Goal: Task Accomplishment & Management: Use online tool/utility

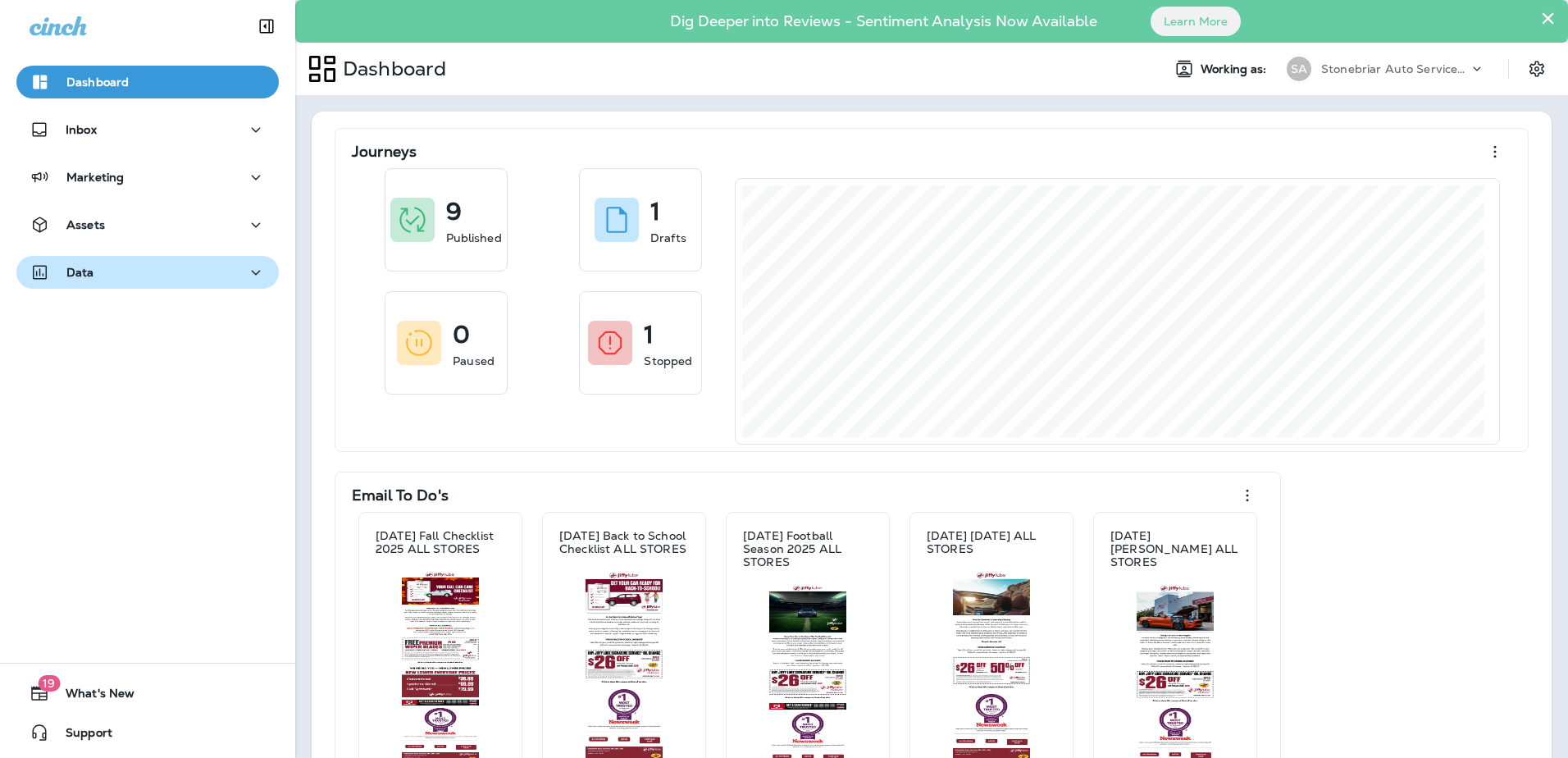
click at [208, 282] on div "Data" at bounding box center [147, 273] width 236 height 21
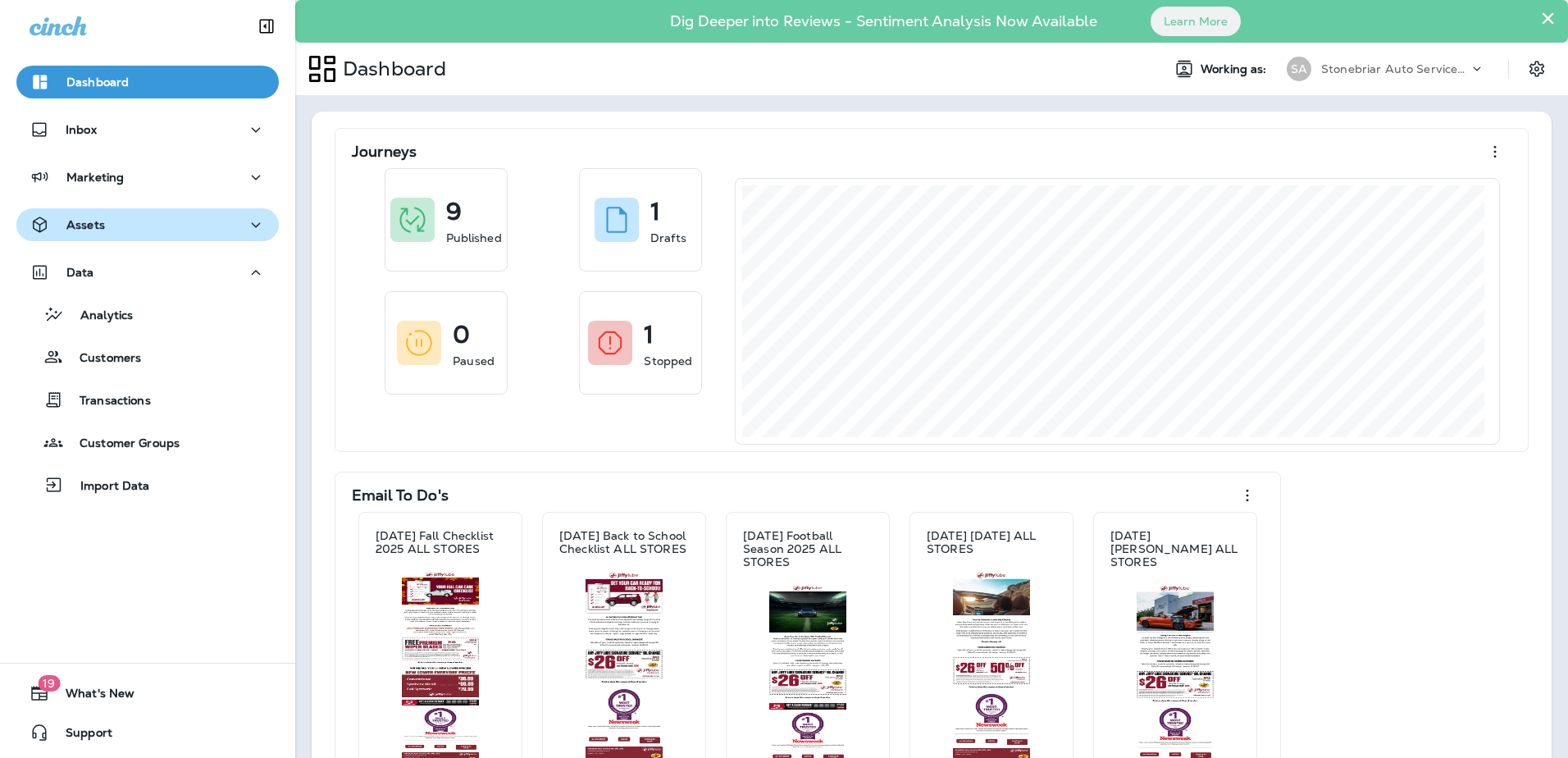
click at [200, 226] on div "Assets" at bounding box center [147, 225] width 236 height 21
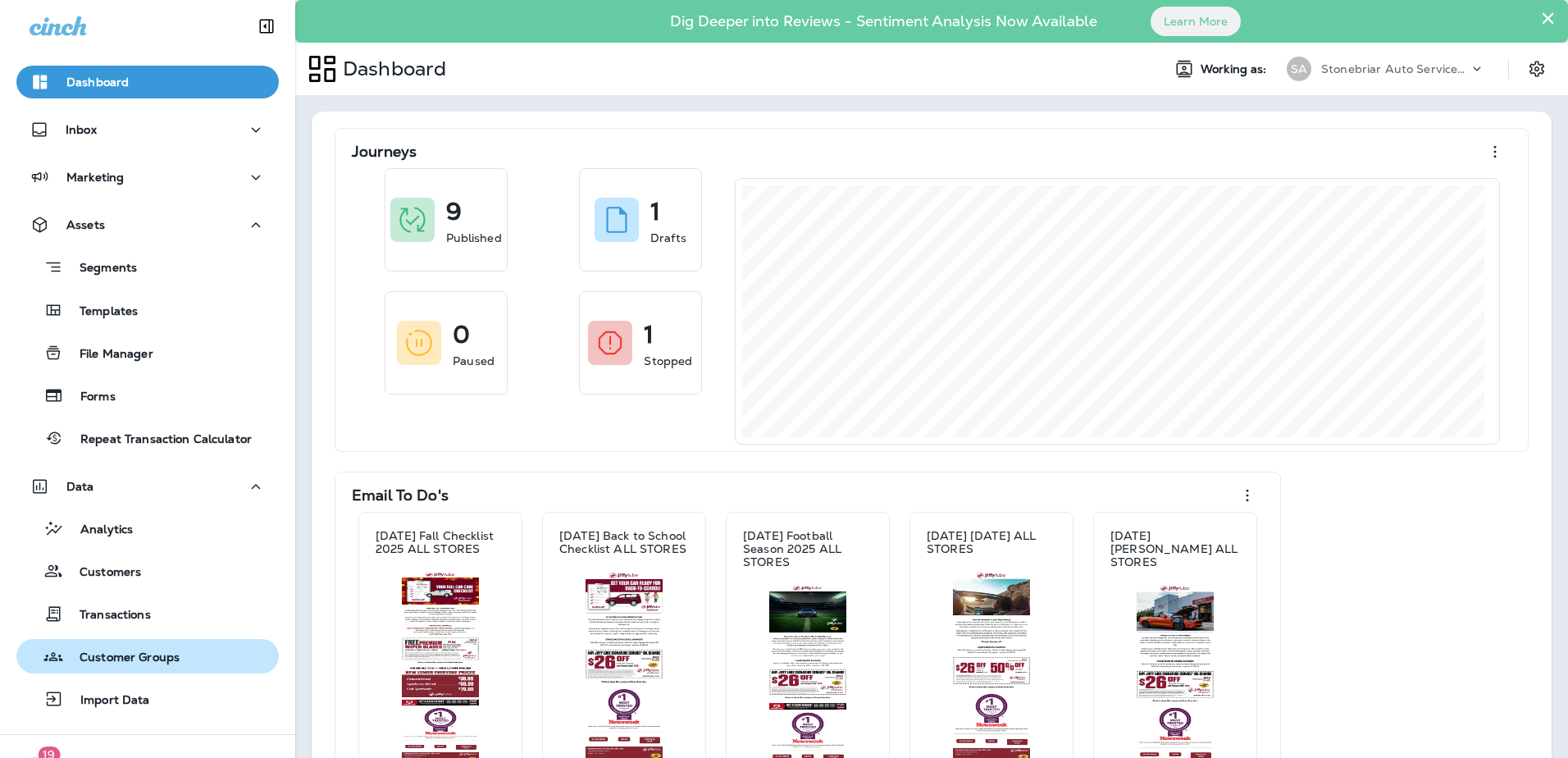
scroll to position [71, 0]
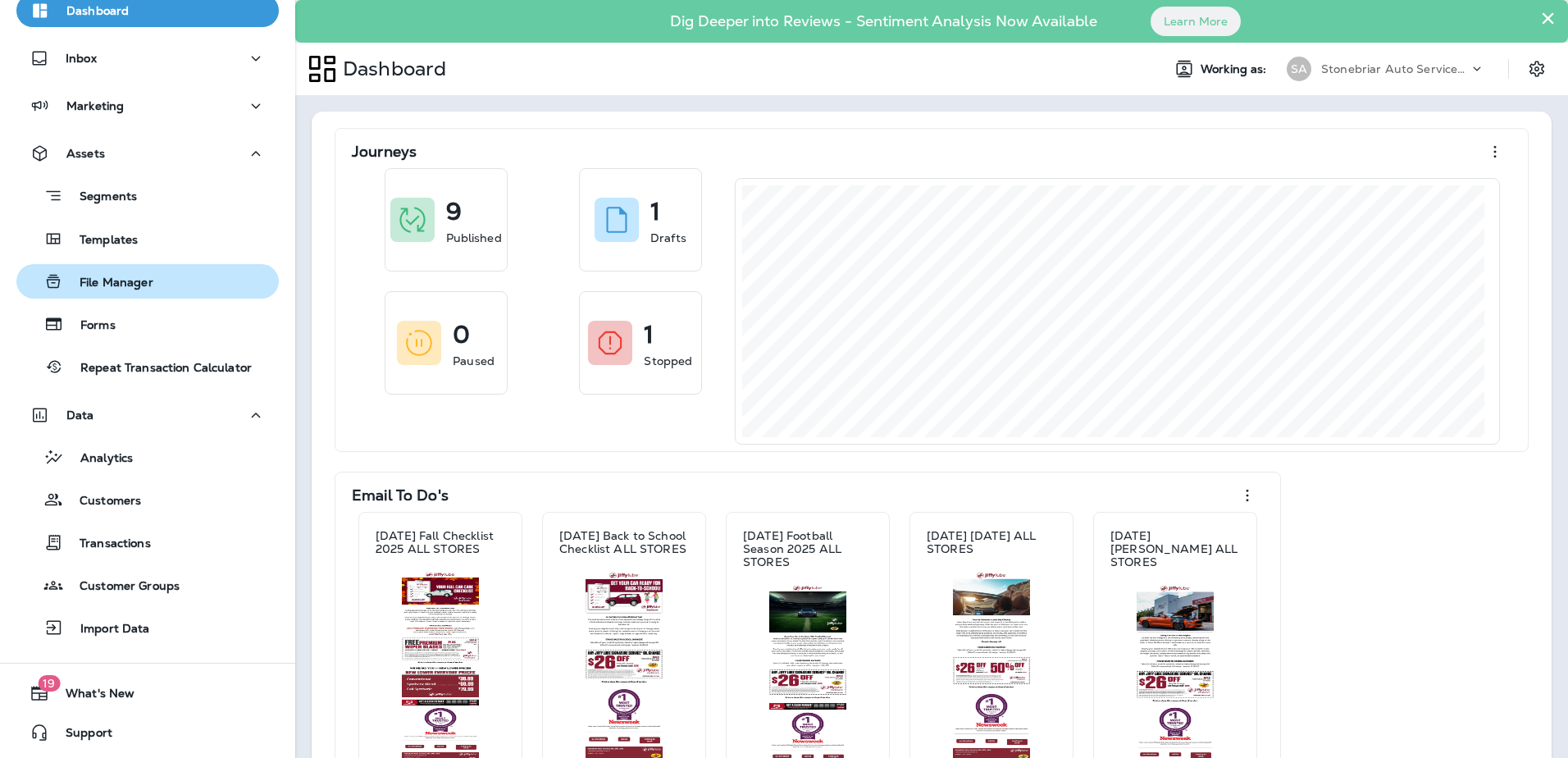
click at [130, 278] on p "File Manager" at bounding box center [107, 283] width 90 height 15
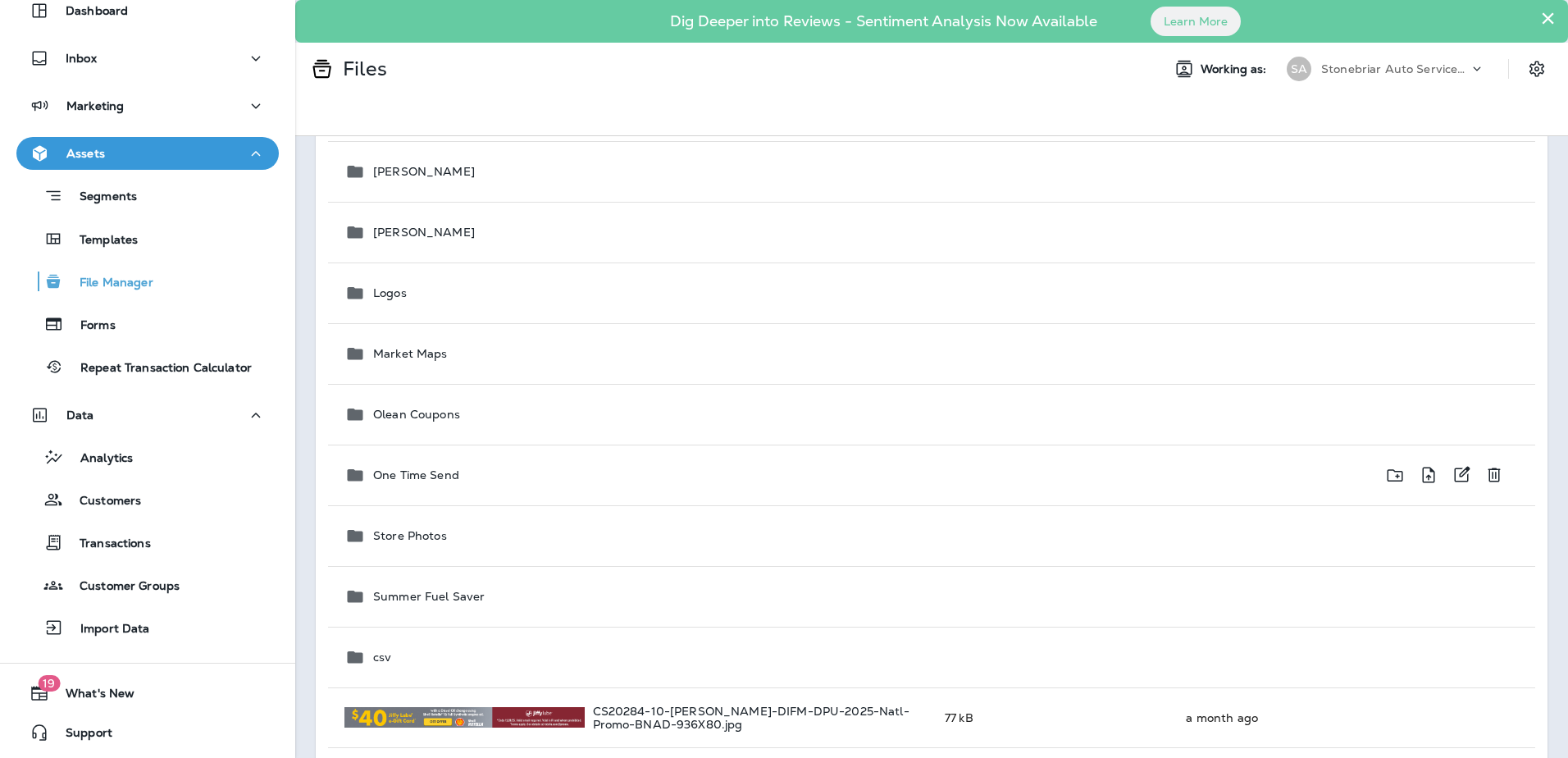
scroll to position [656, 0]
click at [123, 241] on p "Templates" at bounding box center [100, 241] width 74 height 15
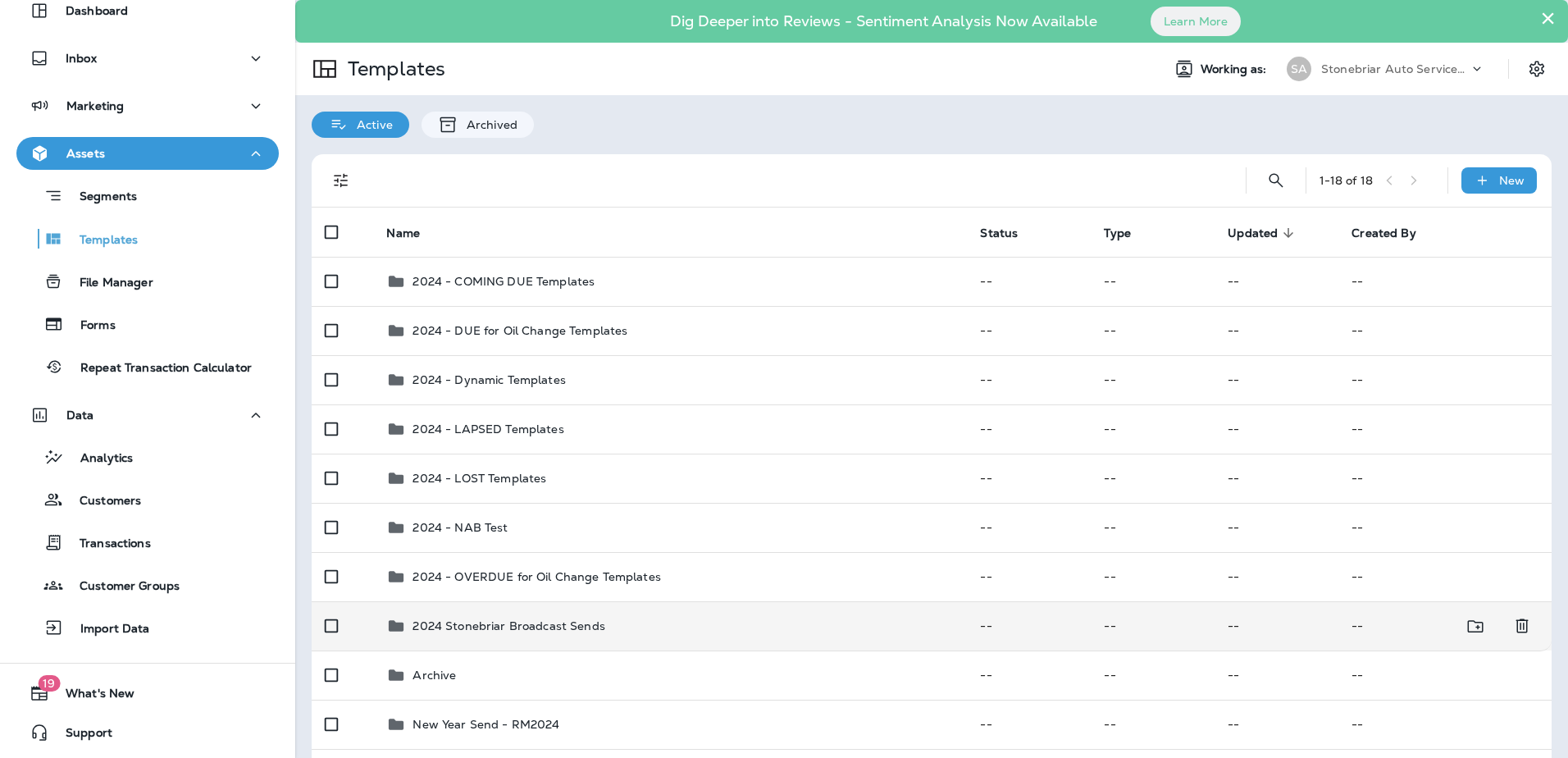
click at [518, 627] on p "2024 Stonebriar Broadcast Sends" at bounding box center [509, 626] width 192 height 13
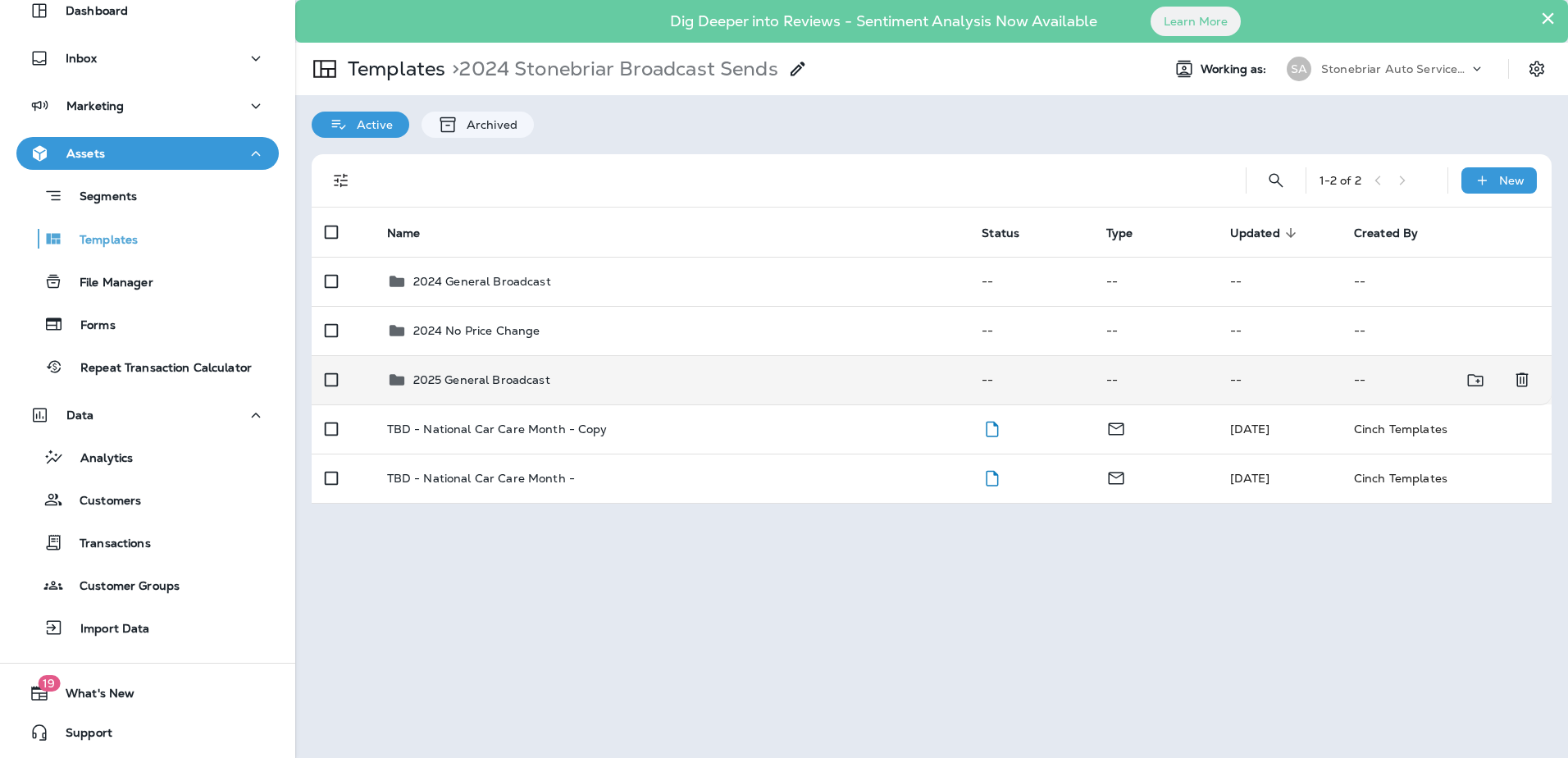
click at [486, 385] on p "2025 General Broadcast" at bounding box center [482, 379] width 137 height 13
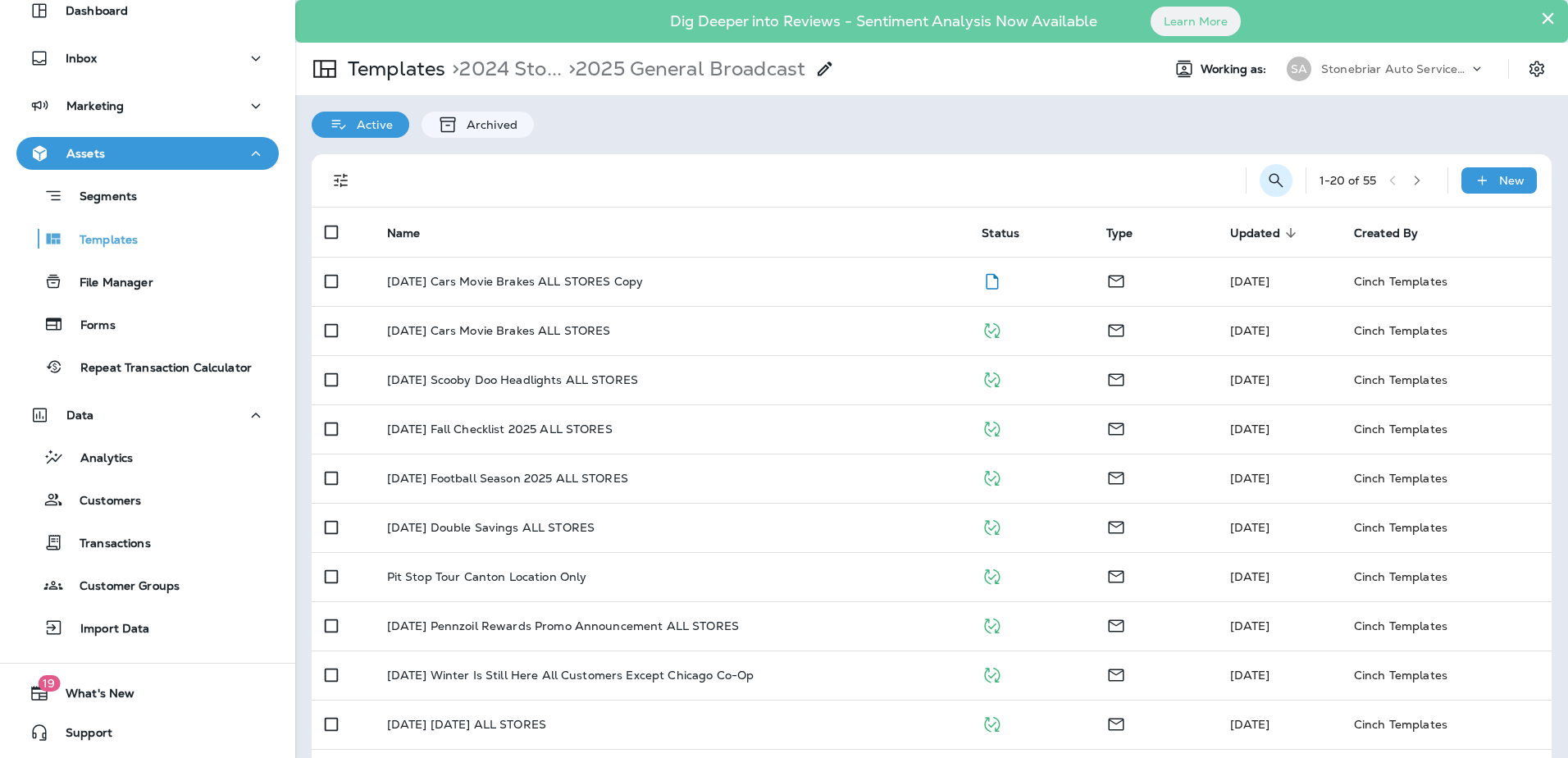
click at [1260, 176] on button "Search Templates" at bounding box center [1276, 181] width 33 height 33
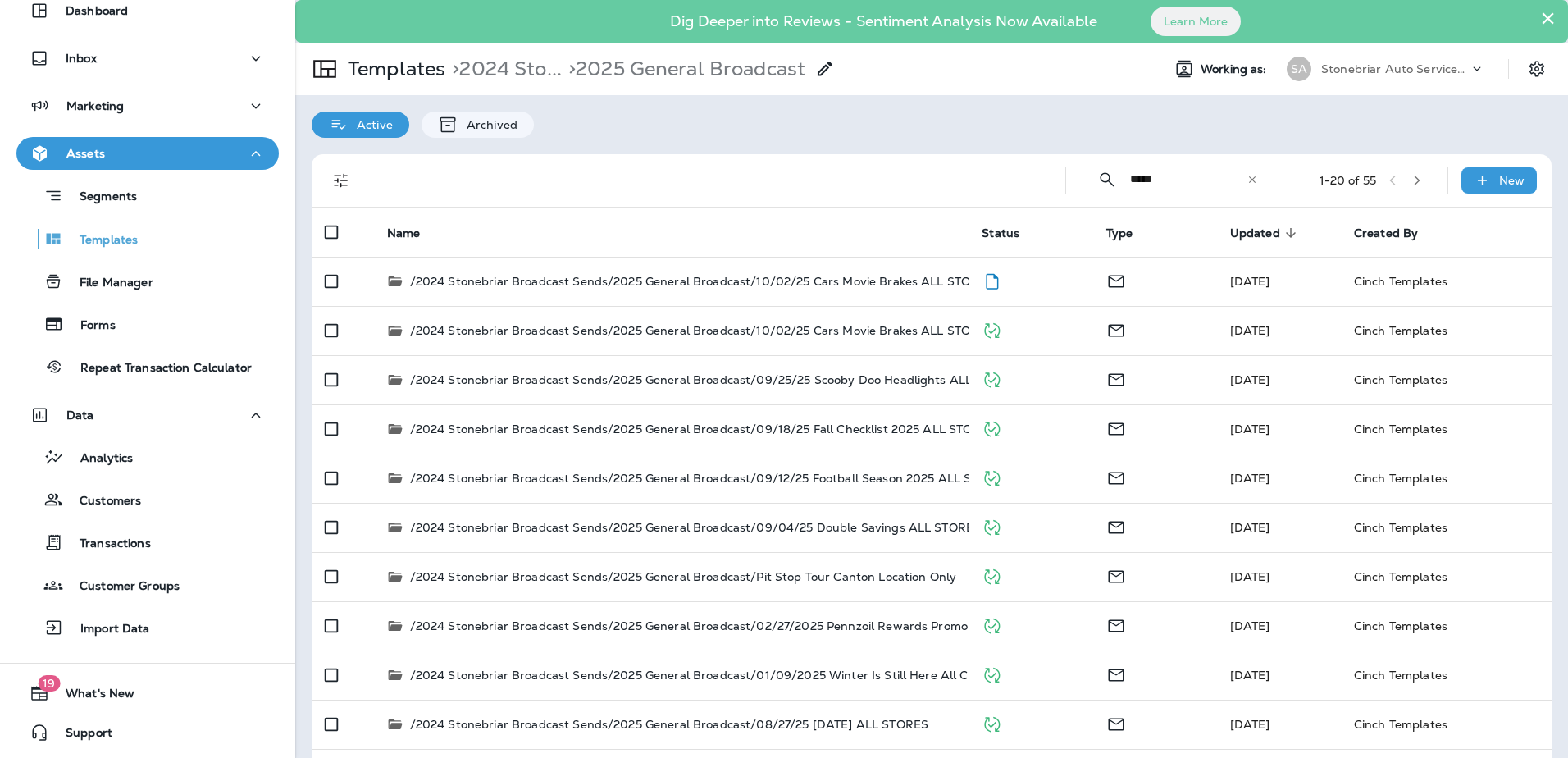
type input "*****"
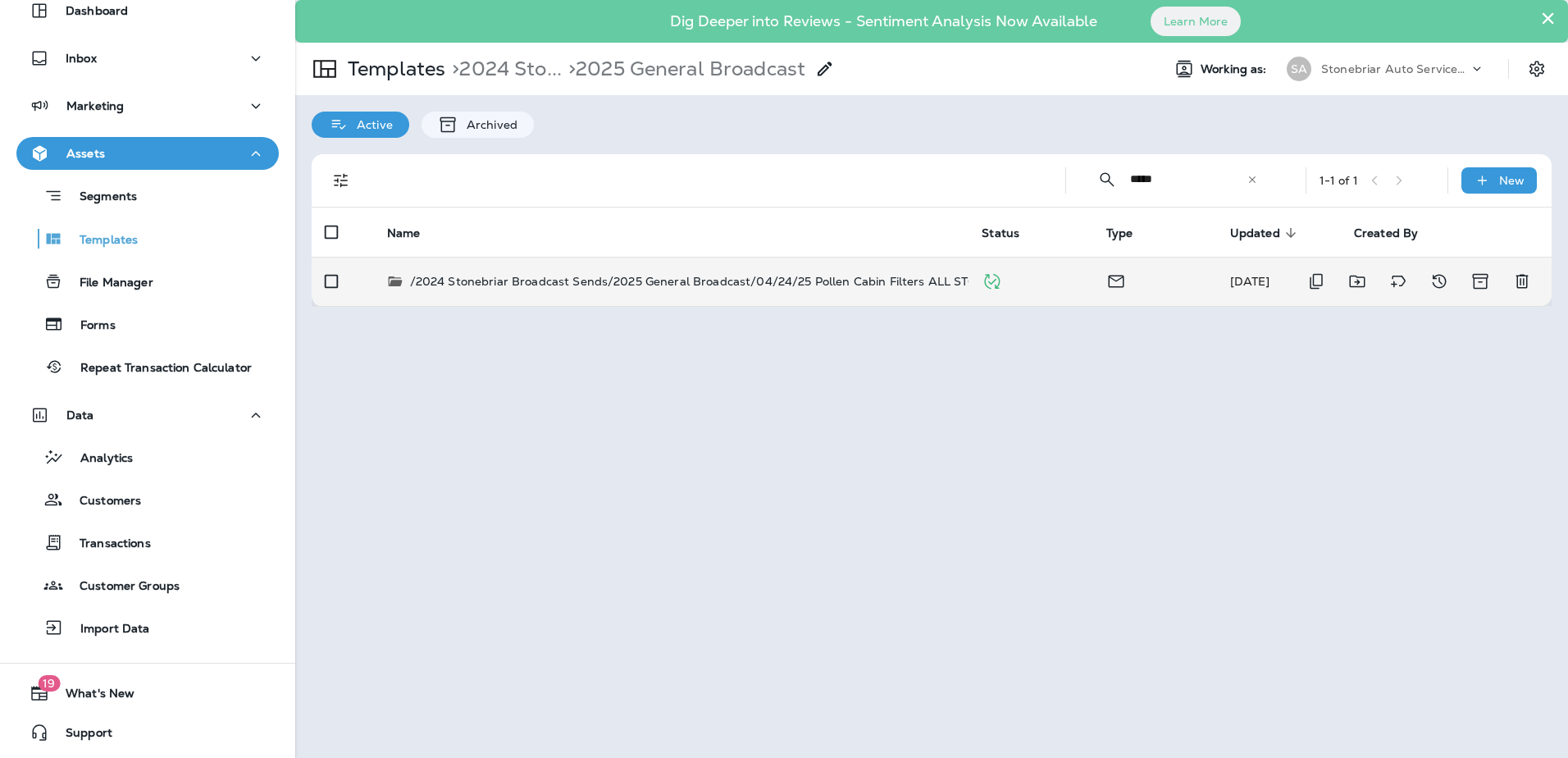
click at [778, 281] on p "/2024 Stonebriar Broadcast Sends/2025 General Broadcast/04/24/25 Pollen Cabin F…" at bounding box center [705, 281] width 590 height 16
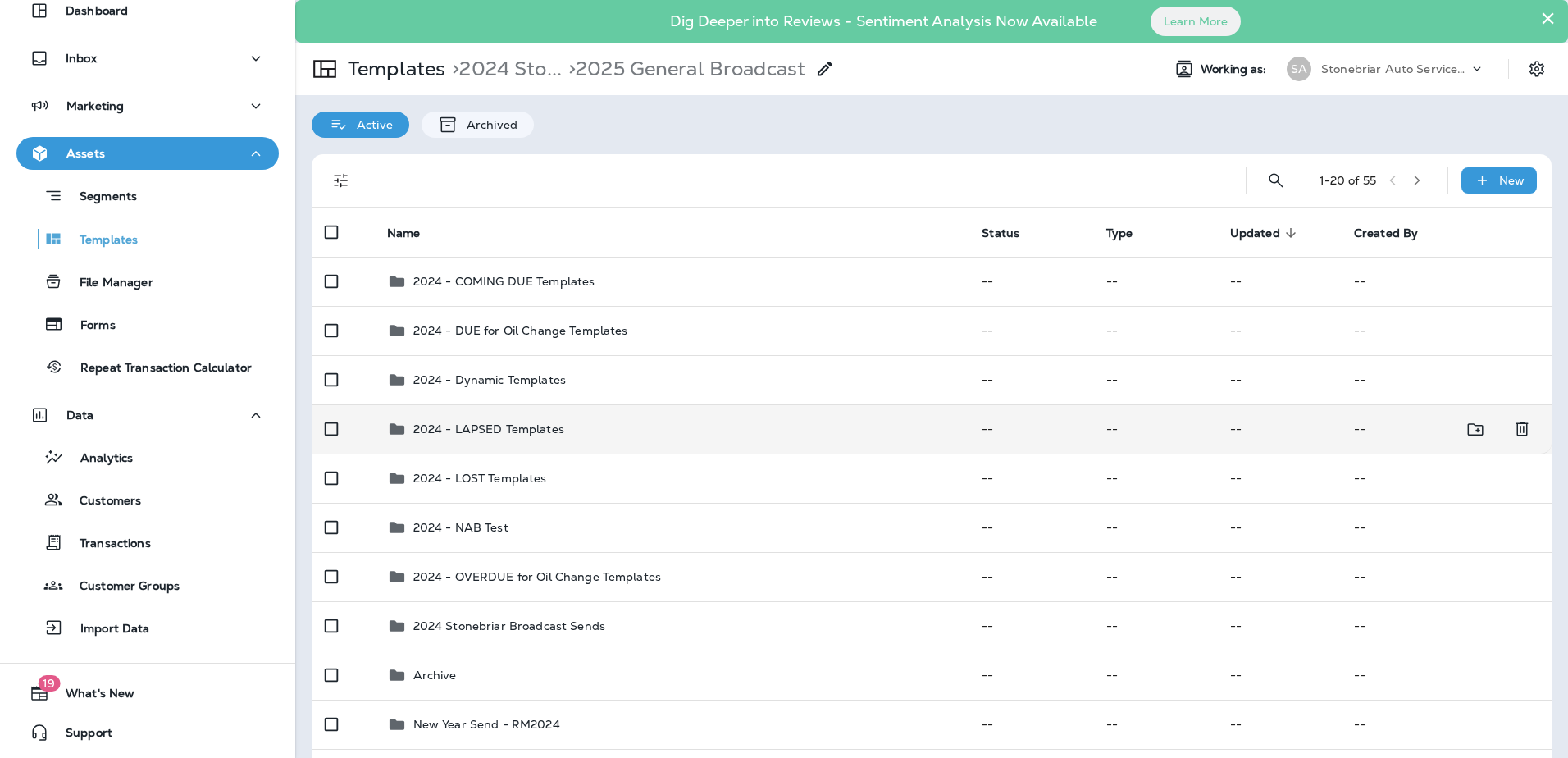
scroll to position [82, 0]
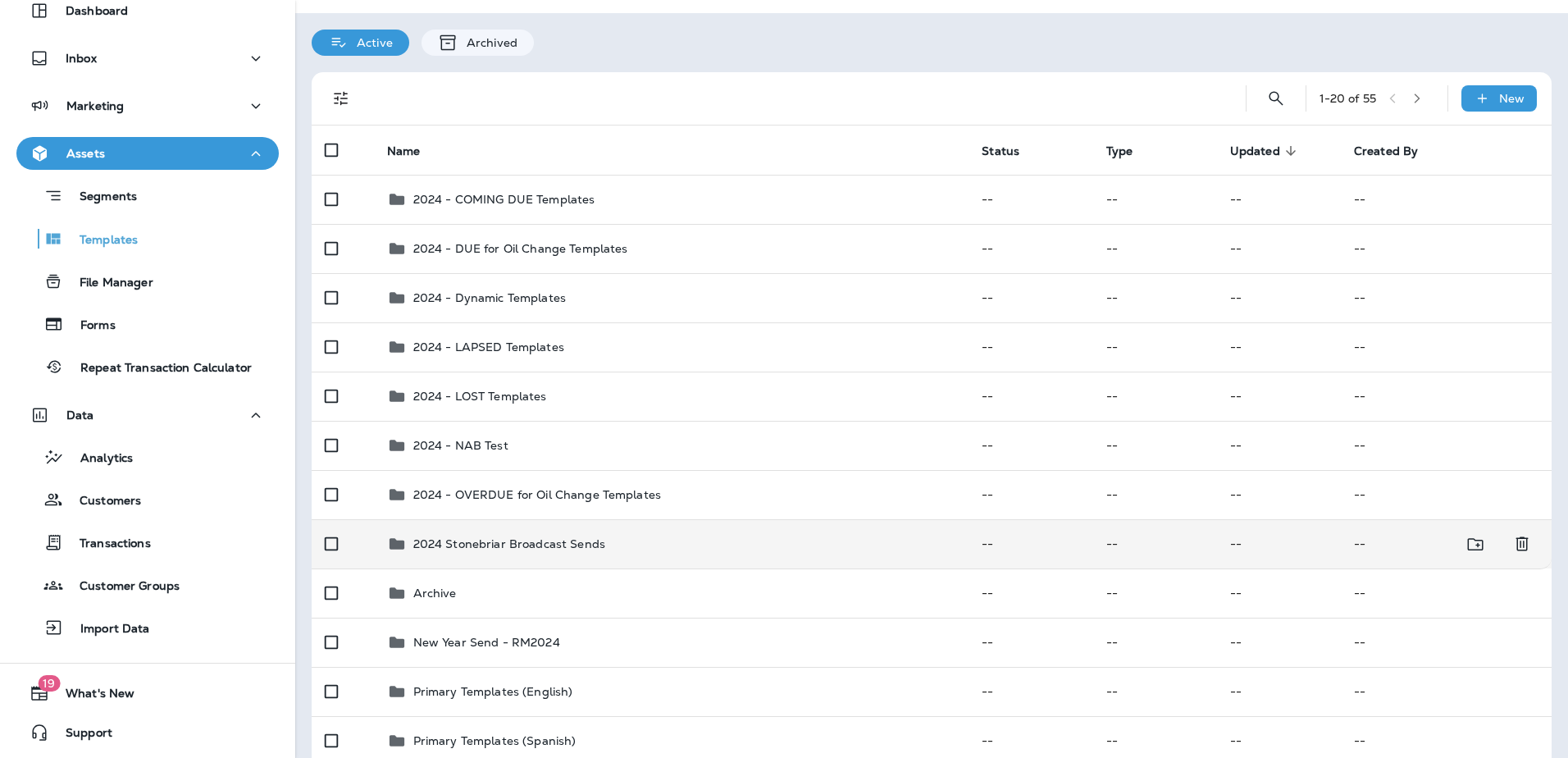
click at [491, 545] on p "2024 Stonebriar Broadcast Sends" at bounding box center [510, 544] width 192 height 13
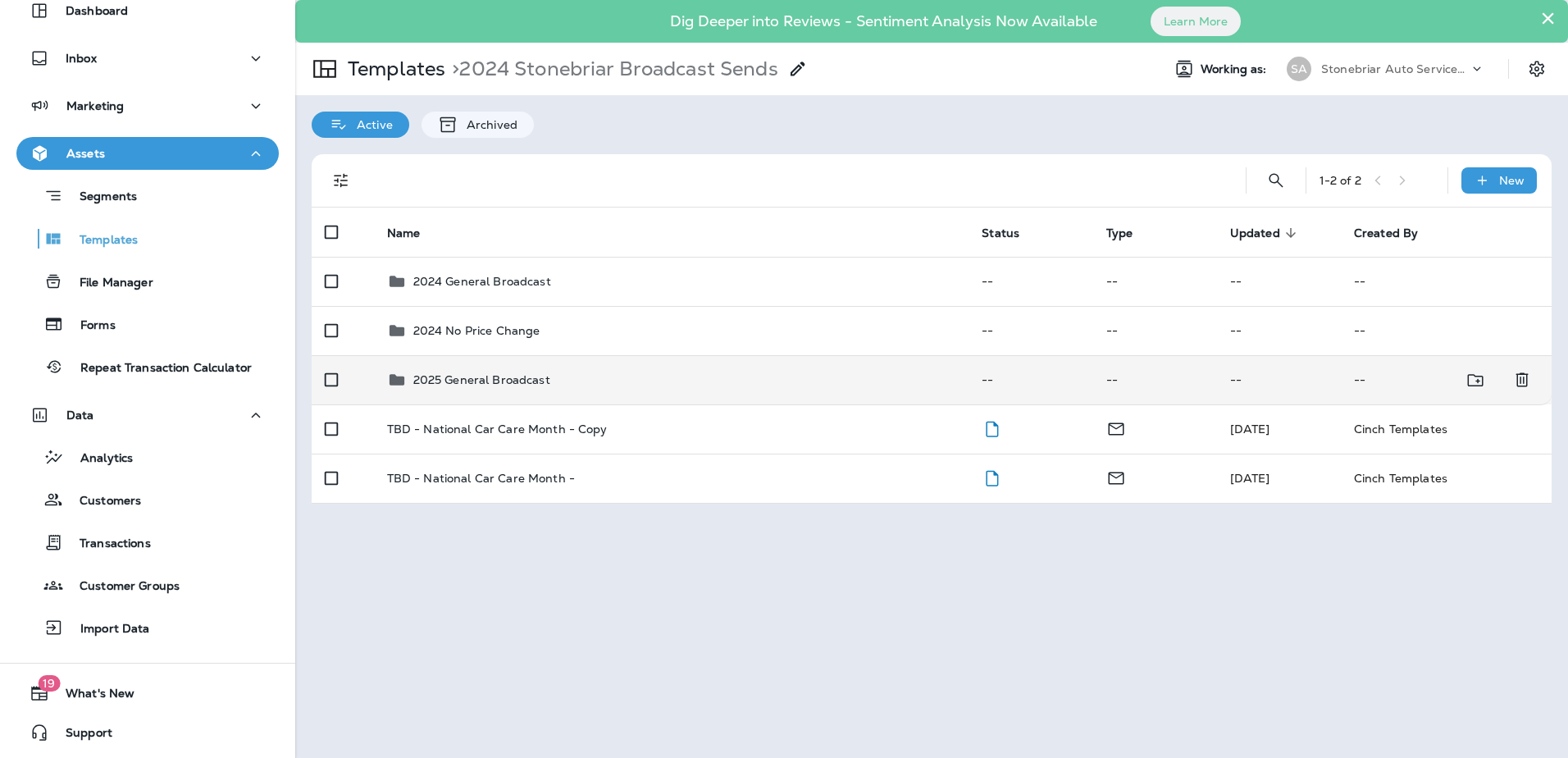
click at [500, 368] on td "2025 General Broadcast" at bounding box center [671, 379] width 595 height 49
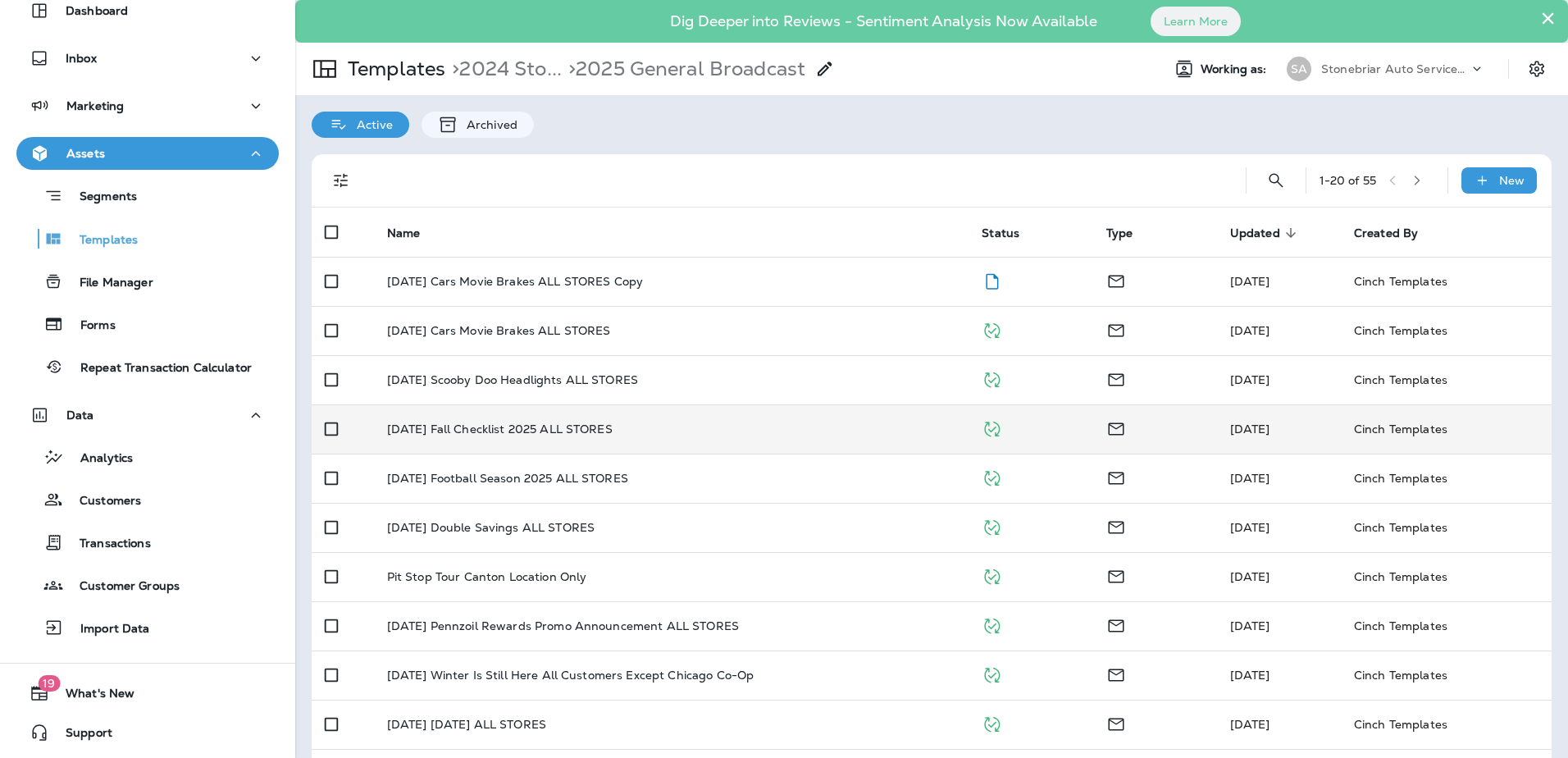
scroll to position [82, 0]
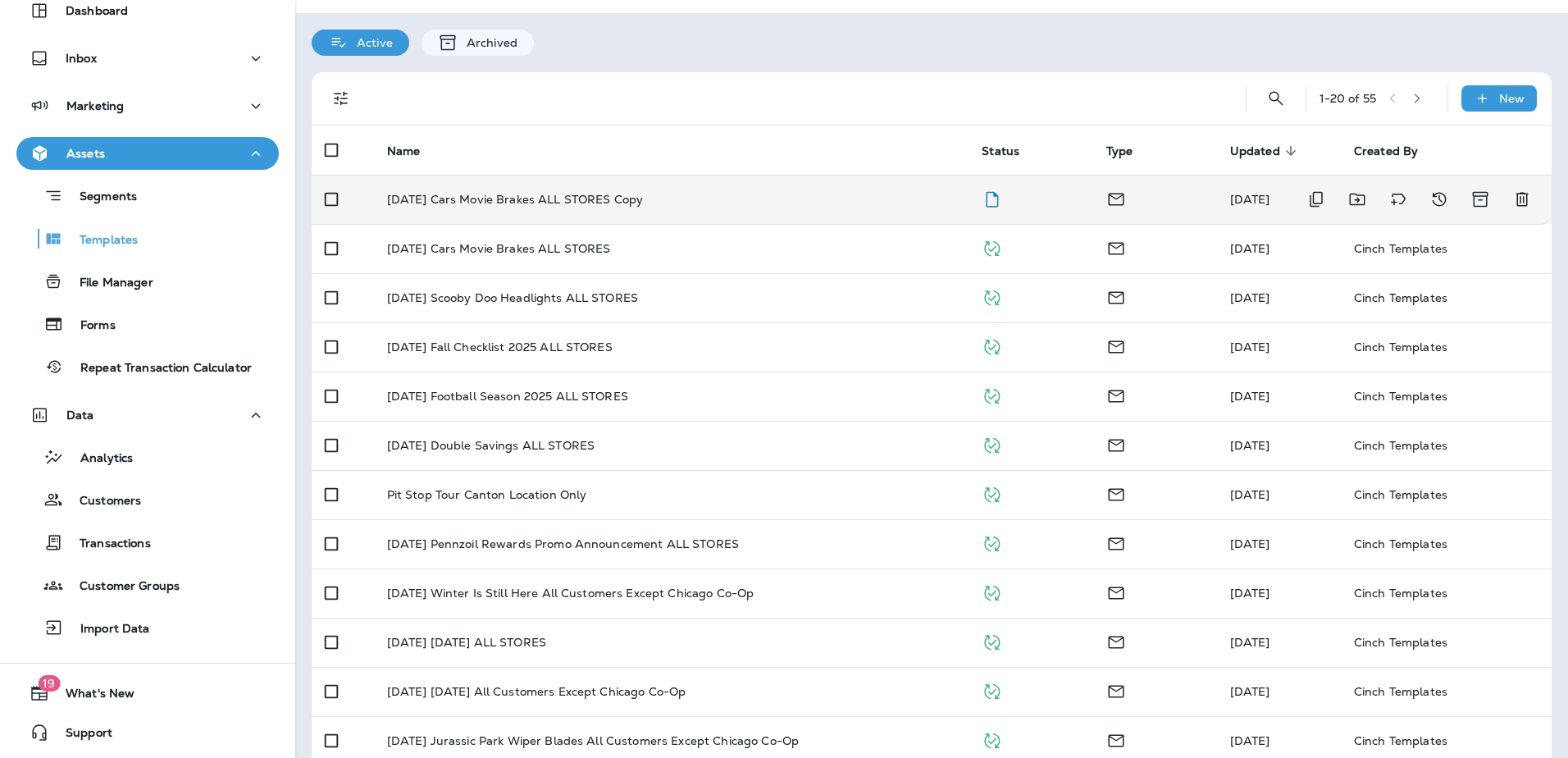
click at [491, 203] on p "[DATE] Cars Movie Brakes ALL STORES Copy" at bounding box center [515, 200] width 257 height 13
